Goal: Transaction & Acquisition: Download file/media

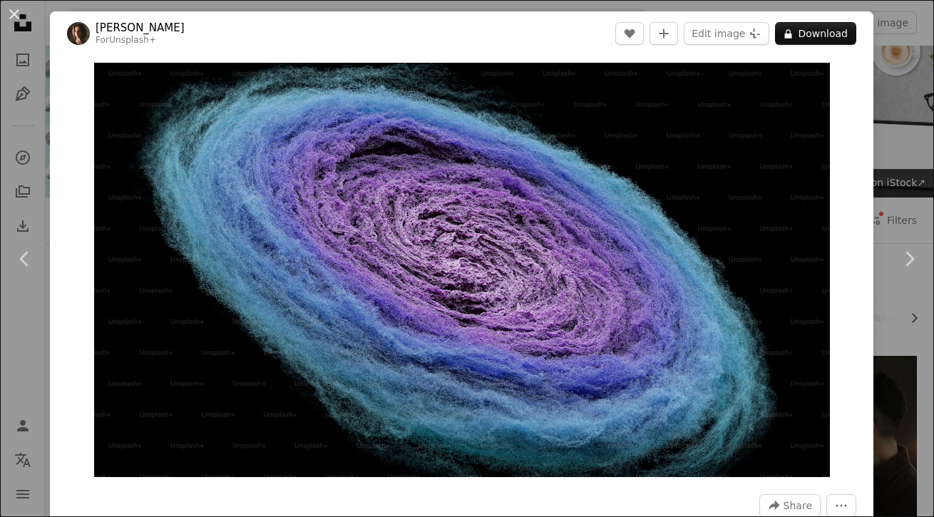
scroll to position [666, 0]
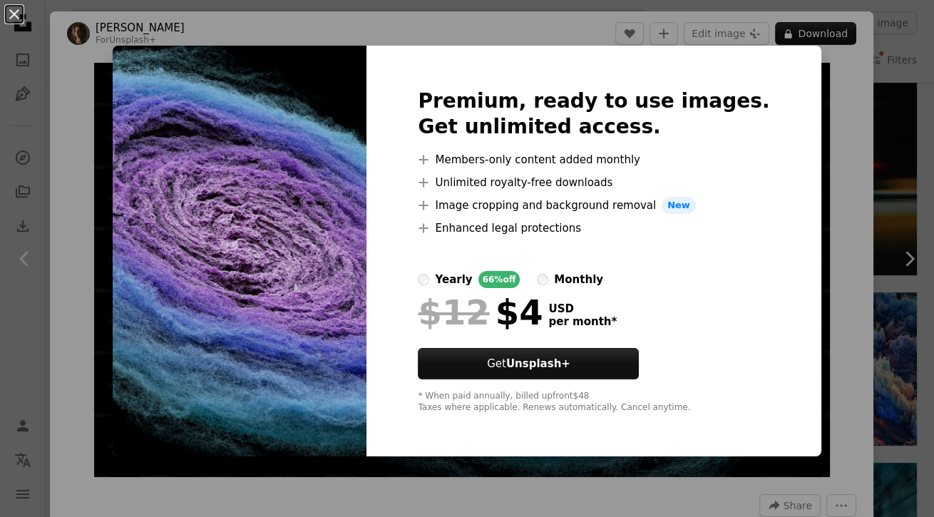
click at [925, 82] on div "An X shape Premium, ready to use images. Get unlimited access. A plus sign Memb…" at bounding box center [467, 258] width 934 height 517
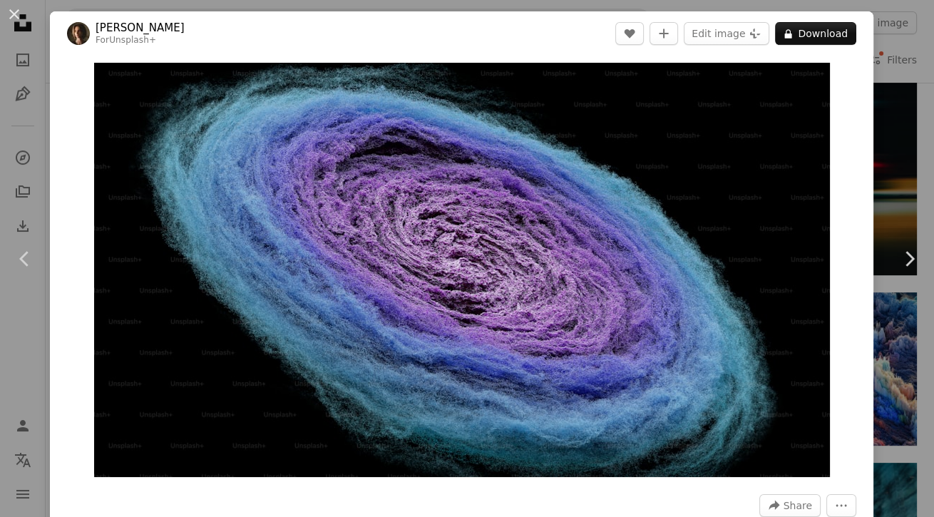
click at [911, 118] on div "An X shape Chevron left Chevron right [PERSON_NAME] For Unsplash+ A heart A plu…" at bounding box center [467, 258] width 934 height 517
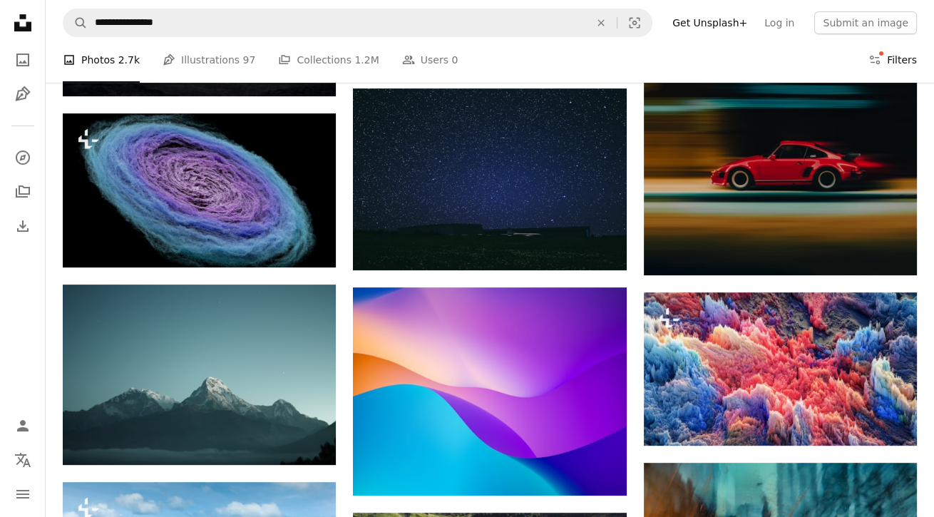
click at [908, 66] on button "Filters Filters" at bounding box center [892, 60] width 48 height 46
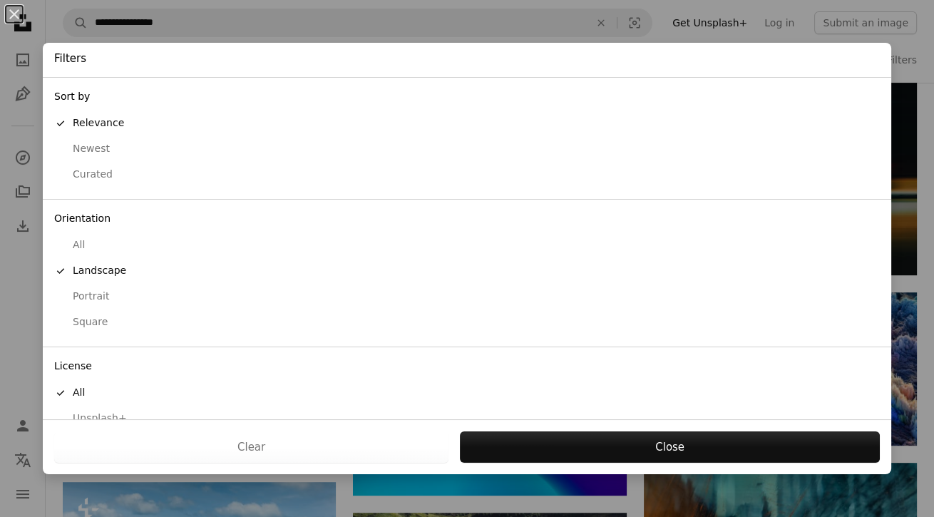
scroll to position [45, 0]
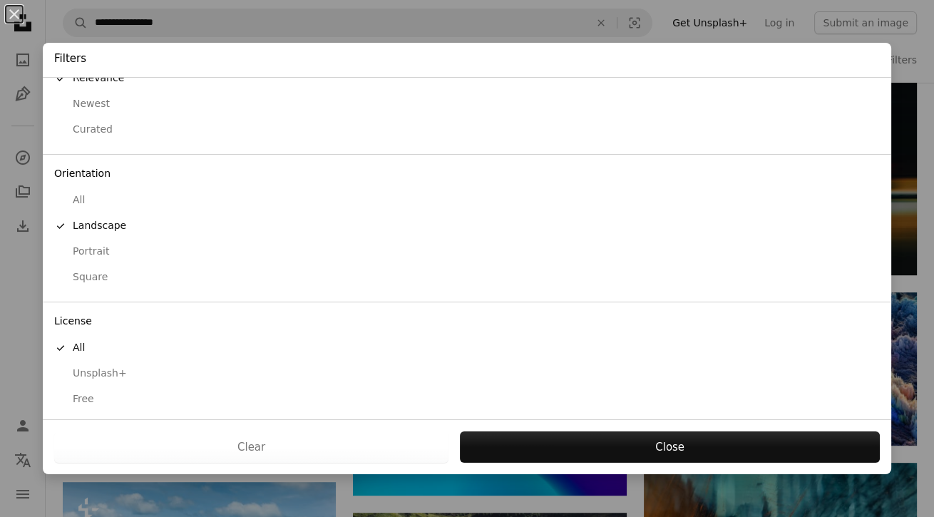
click at [86, 392] on div "Free" at bounding box center [467, 399] width 826 height 14
click at [685, 451] on button "Apply" at bounding box center [669, 446] width 421 height 31
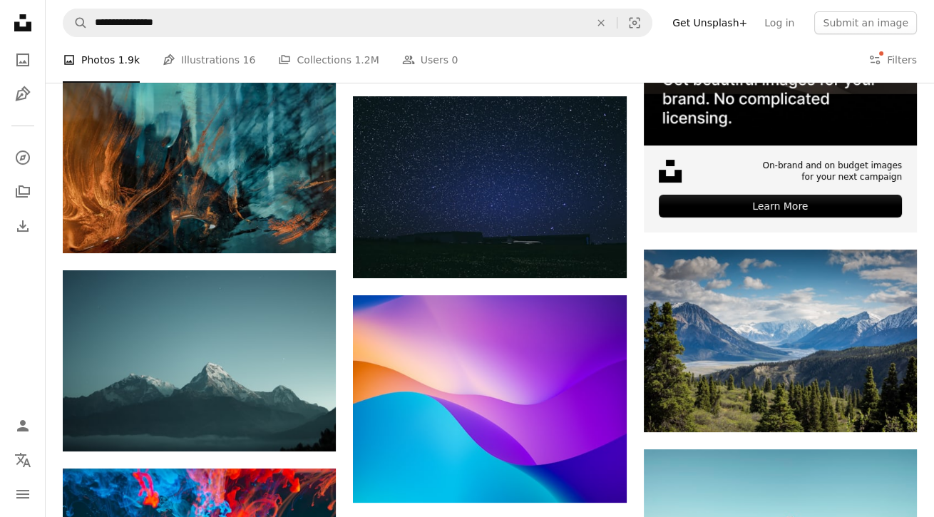
scroll to position [483, 0]
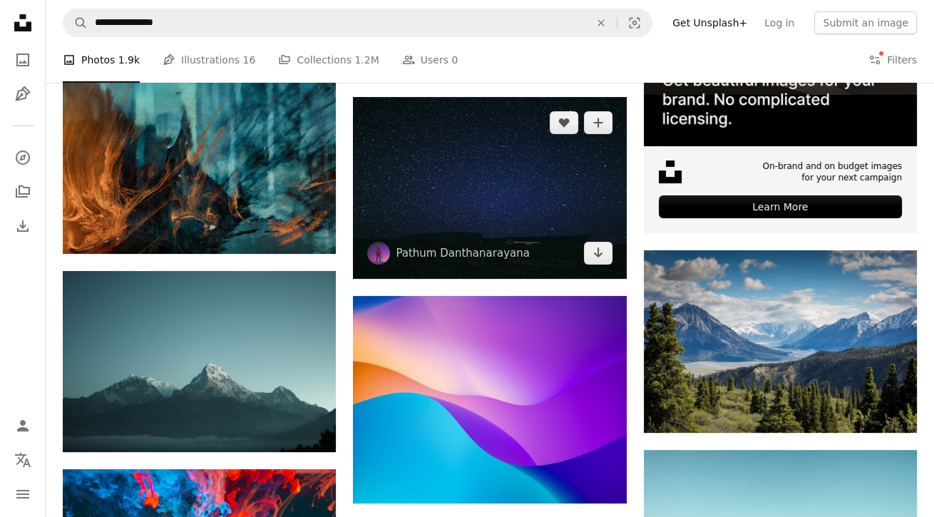
click at [552, 175] on img at bounding box center [489, 188] width 273 height 182
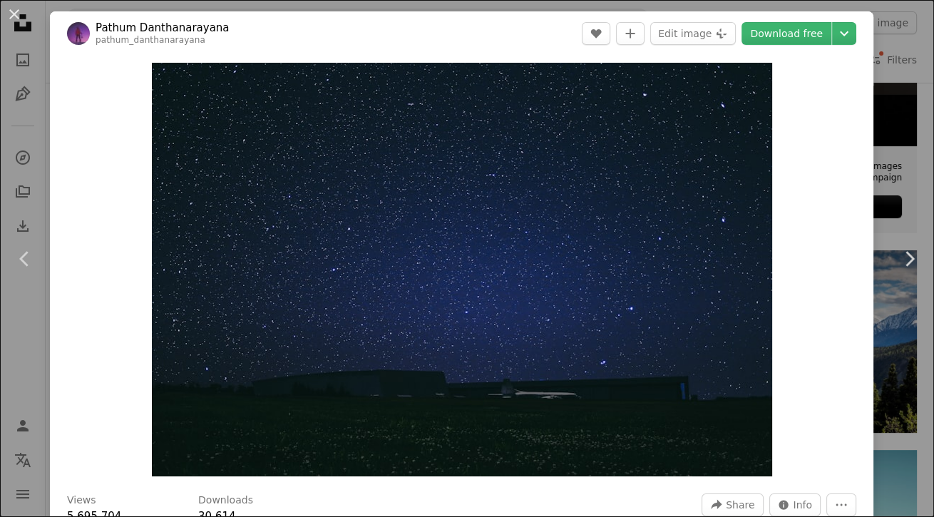
click at [817, 44] on link "Download free" at bounding box center [786, 33] width 90 height 23
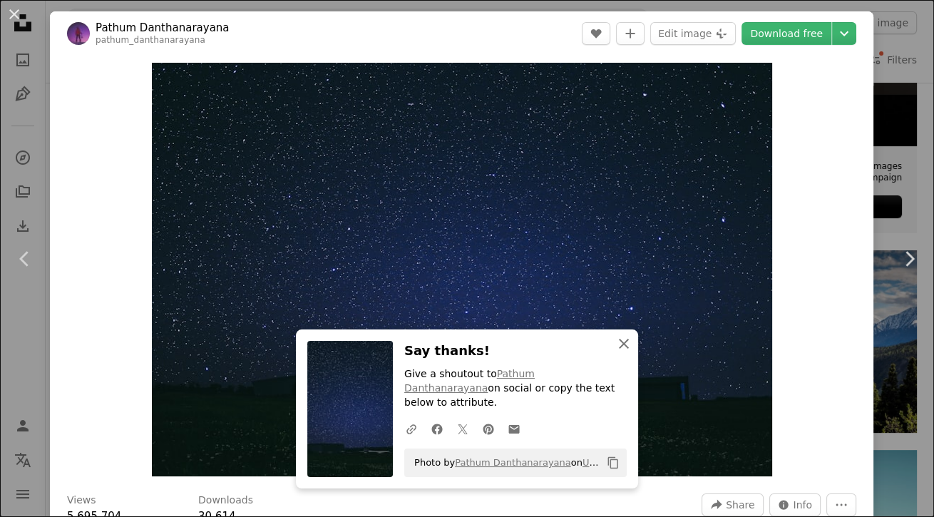
click at [622, 352] on icon "An X shape" at bounding box center [623, 343] width 17 height 17
